Goal: Information Seeking & Learning: Learn about a topic

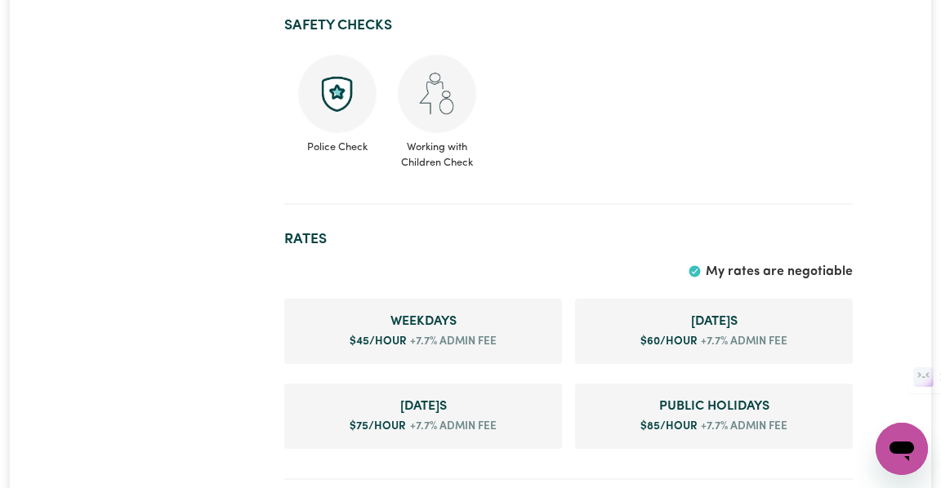
scroll to position [357, 0]
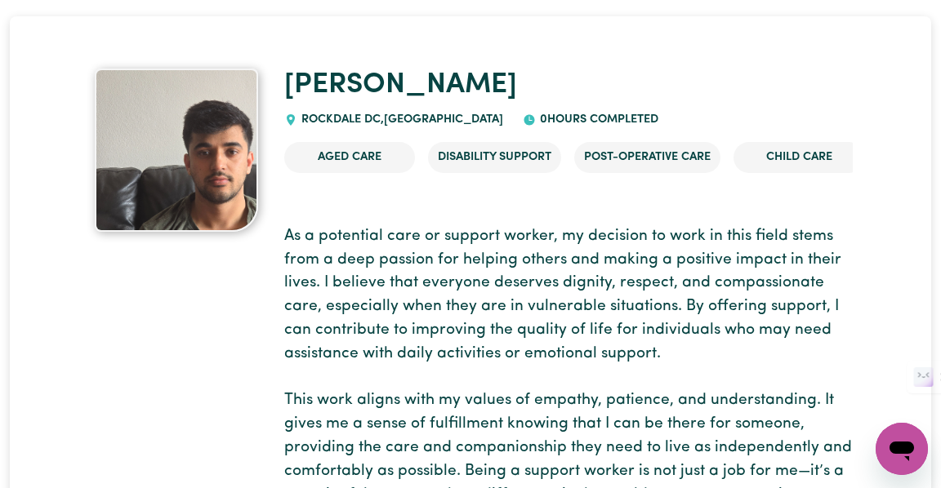
scroll to position [89, 0]
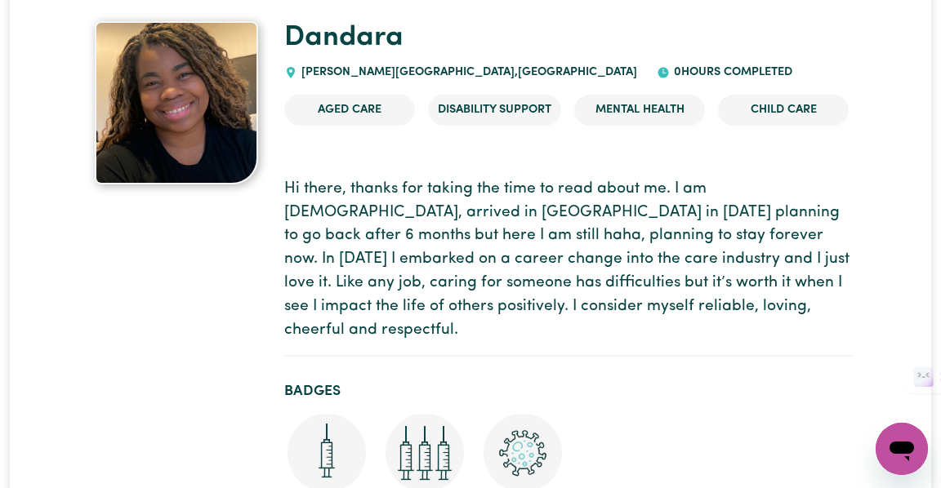
scroll to position [114, 0]
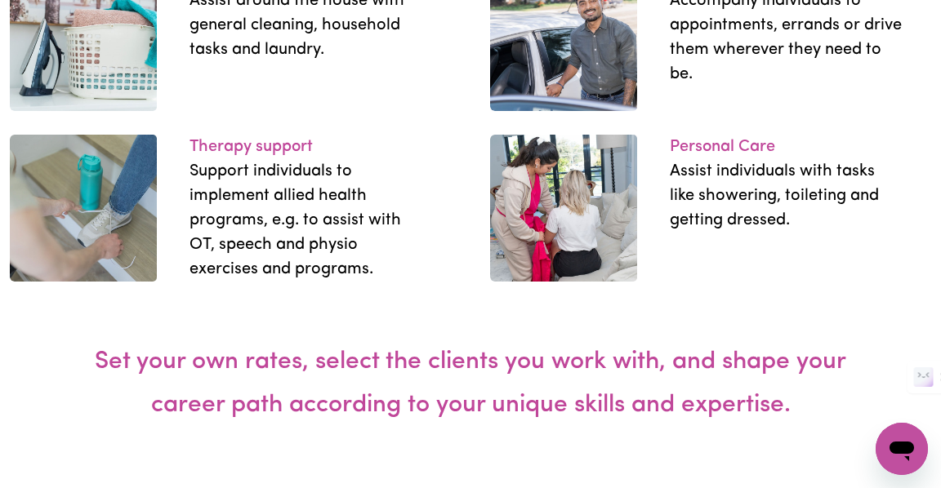
scroll to position [2615, 0]
